Goal: Task Accomplishment & Management: Manage account settings

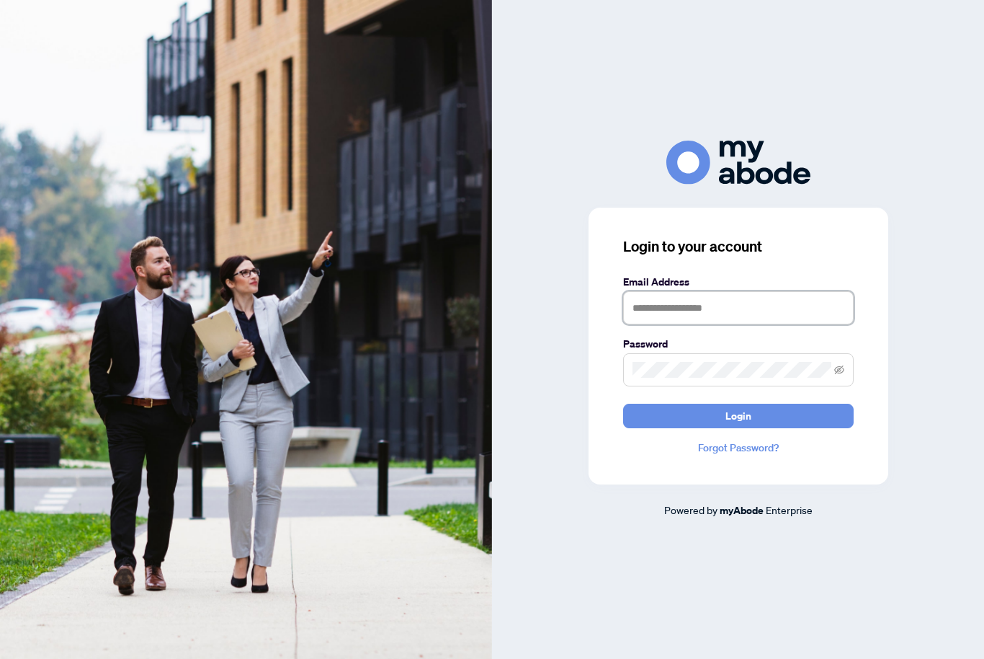
click at [808, 324] on input "text" at bounding box center [738, 307] width 231 height 33
click at [807, 324] on input "text" at bounding box center [738, 307] width 231 height 33
type input "**********"
click at [738, 428] on button "Login" at bounding box center [738, 416] width 231 height 24
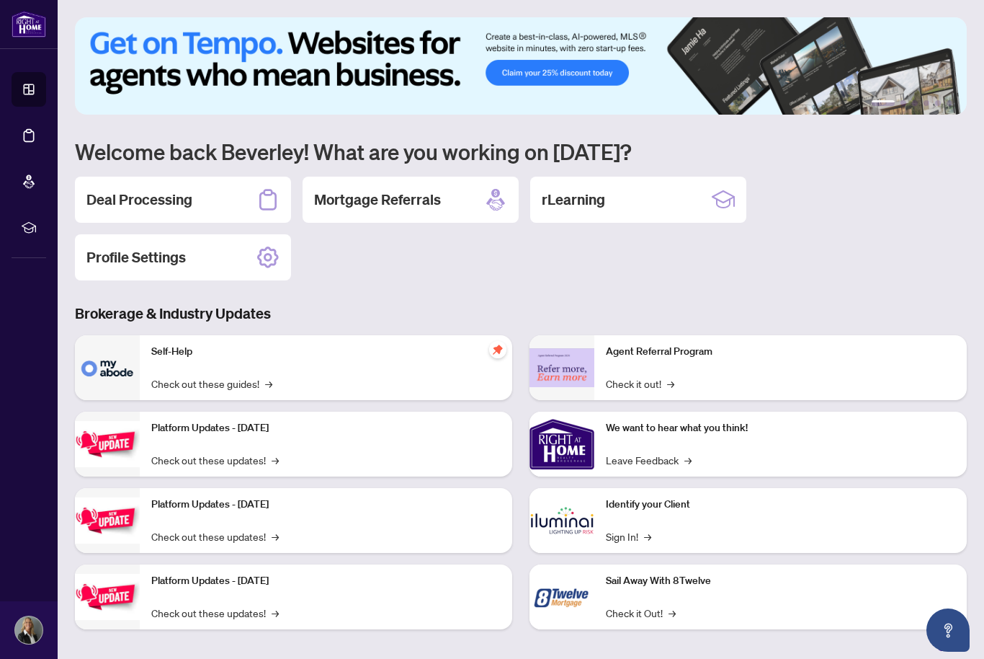
click at [179, 205] on h2 "Deal Processing" at bounding box center [139, 200] width 106 height 20
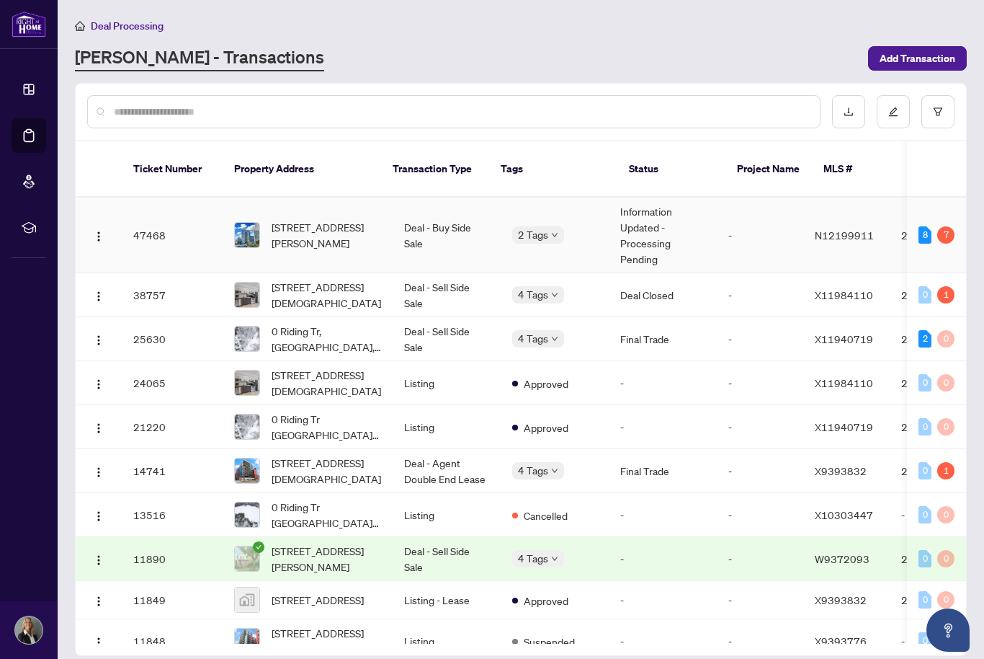
click at [94, 231] on img "button" at bounding box center [99, 237] width 12 height 12
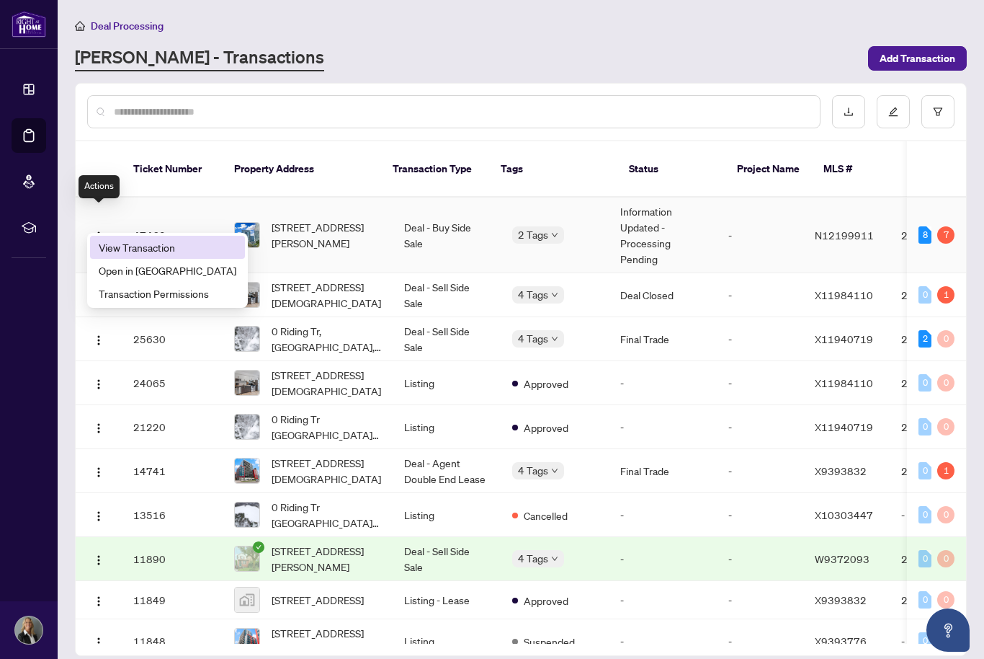
click at [164, 251] on span "View Transaction" at bounding box center [168, 247] width 138 height 16
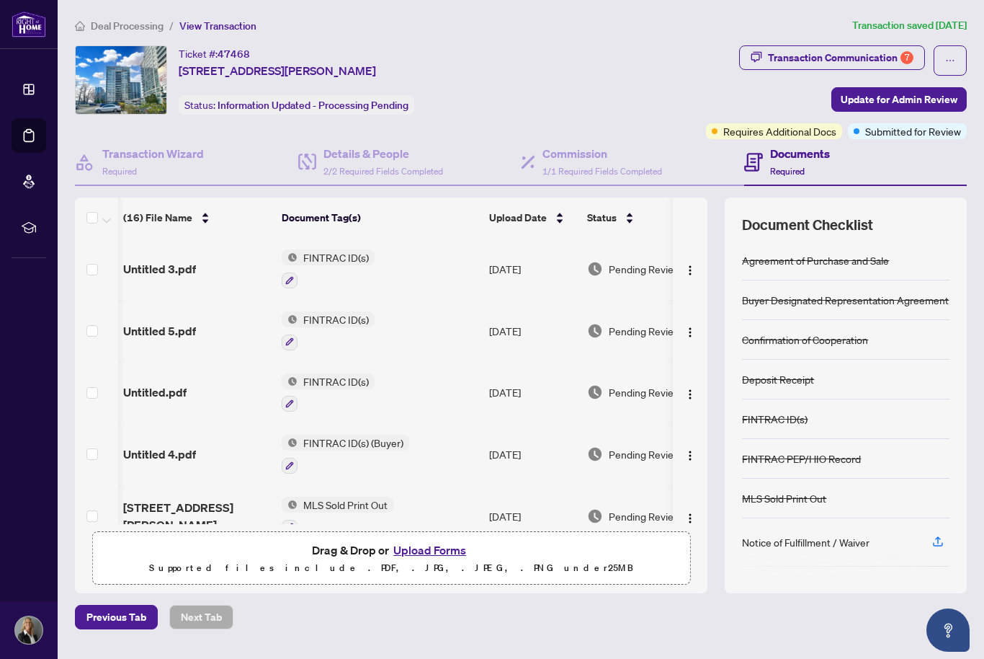
scroll to position [-1, 1]
click at [953, 59] on icon "ellipsis" at bounding box center [950, 60] width 10 height 10
click at [941, 166] on div "Documents Required" at bounding box center [855, 162] width 223 height 47
click at [904, 55] on div "7" at bounding box center [907, 57] width 13 height 13
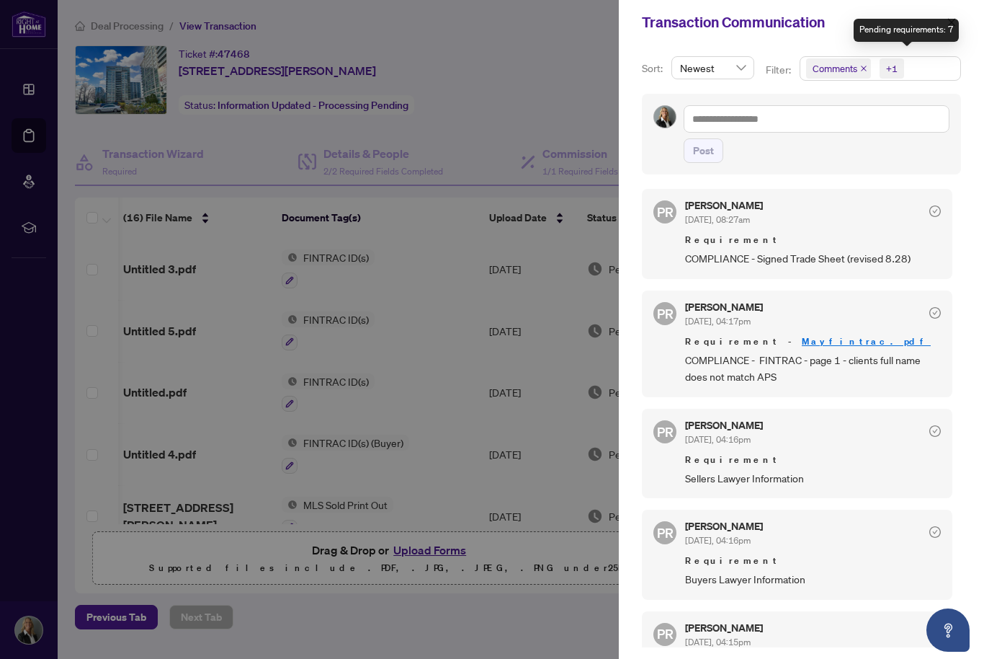
scroll to position [0, 0]
click at [553, 109] on div at bounding box center [492, 329] width 984 height 659
click at [956, 23] on icon "close" at bounding box center [952, 22] width 10 height 10
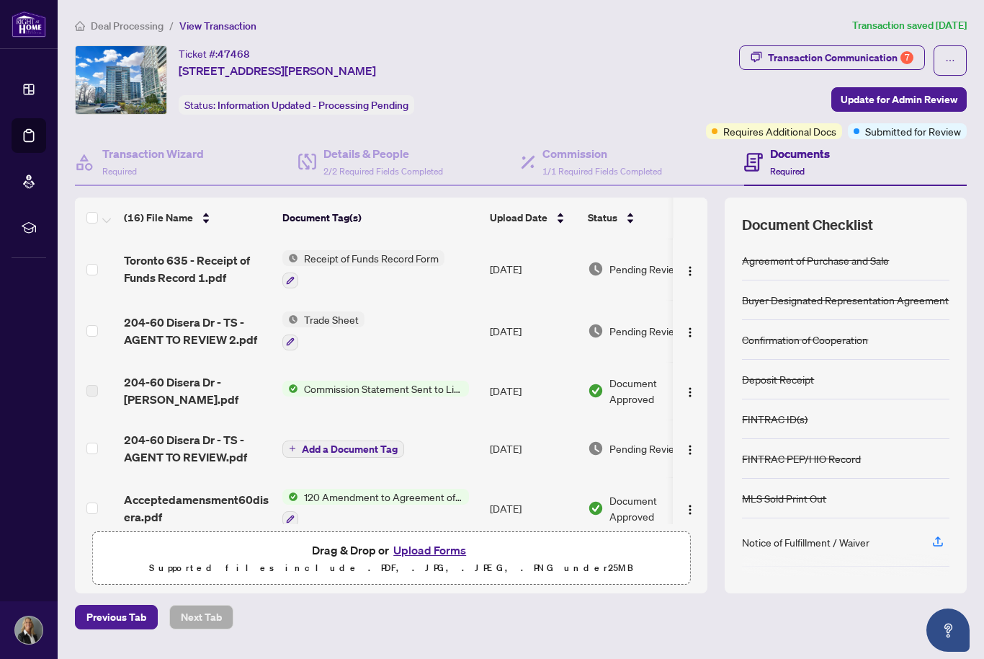
scroll to position [309, 0]
click at [183, 326] on span "204-60 Disera Dr - TS - AGENT TO REVIEW 2.pdf" at bounding box center [197, 330] width 147 height 35
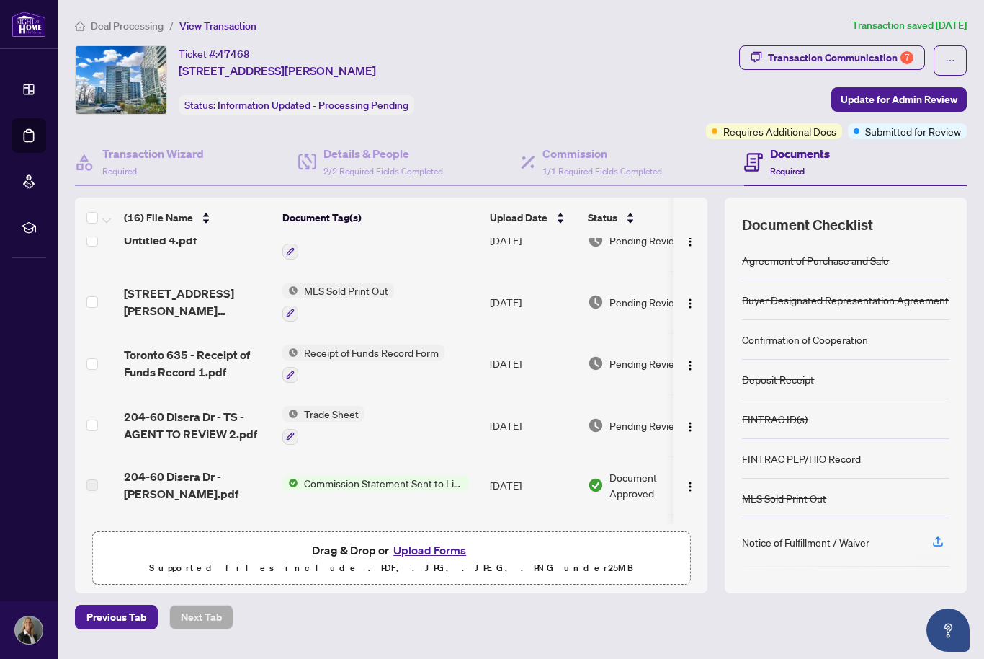
click at [291, 432] on icon "button" at bounding box center [291, 436] width 8 height 8
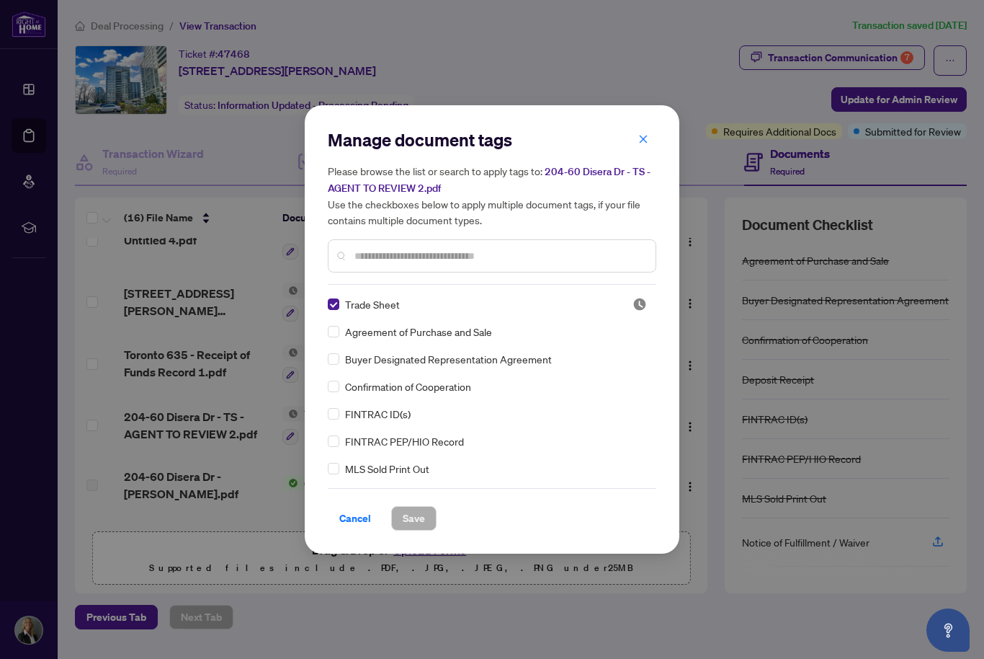
click at [644, 145] on span "button" at bounding box center [643, 139] width 10 height 23
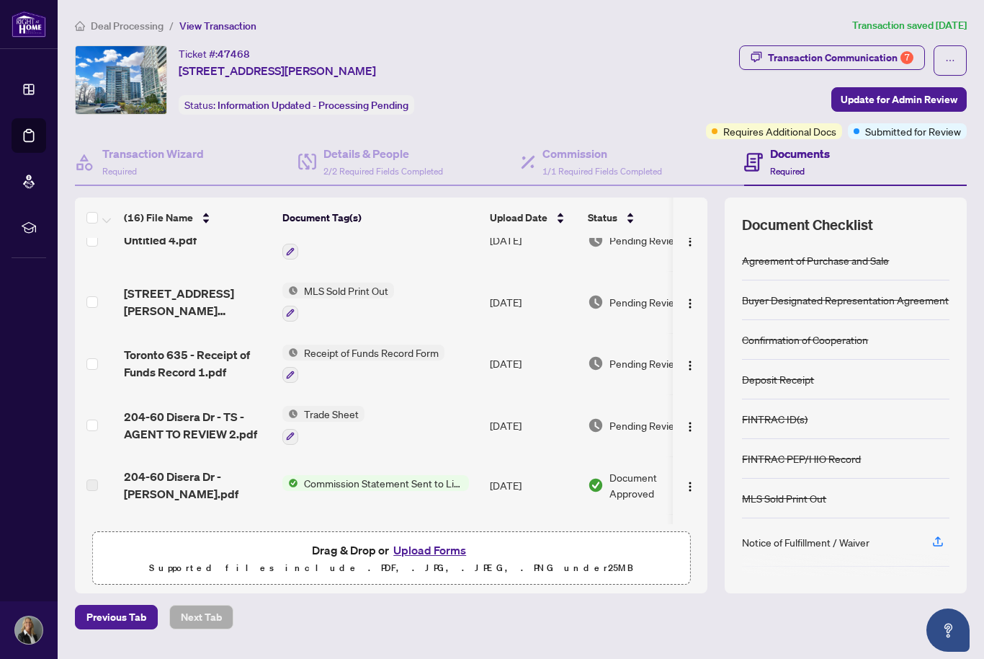
scroll to position [182, 3]
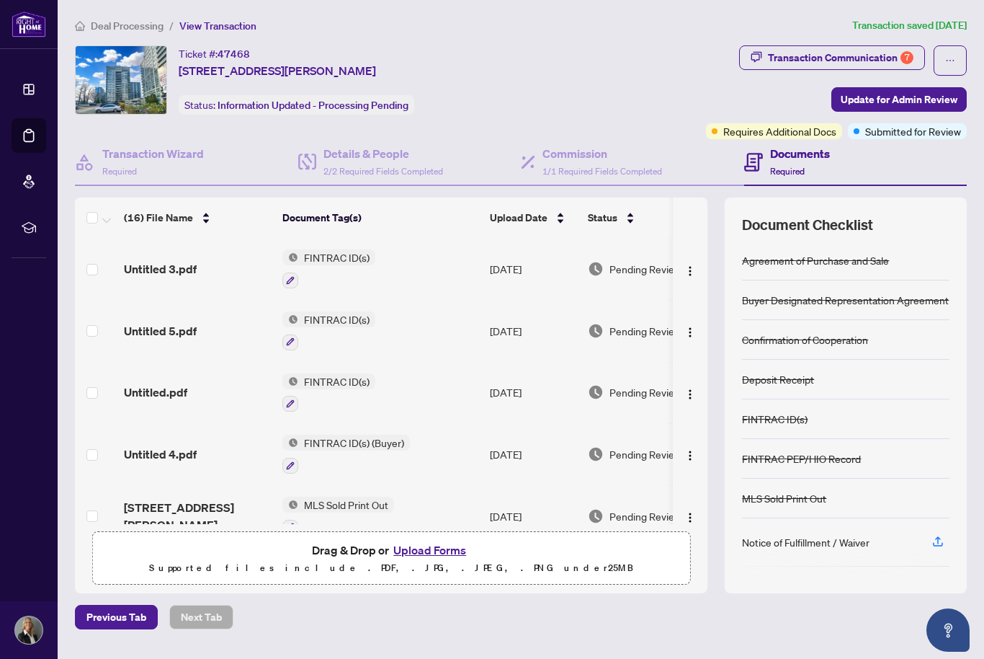
click at [539, 94] on div "Ticket #: 47468 204-60 Disera Dr, Vaughan, Ontario L4J 9G1, Canada Status: Info…" at bounding box center [316, 79] width 483 height 69
click at [940, 518] on div "Notice of Fulfillment / Waiver" at bounding box center [846, 542] width 208 height 48
